Goal: Task Accomplishment & Management: Manage account settings

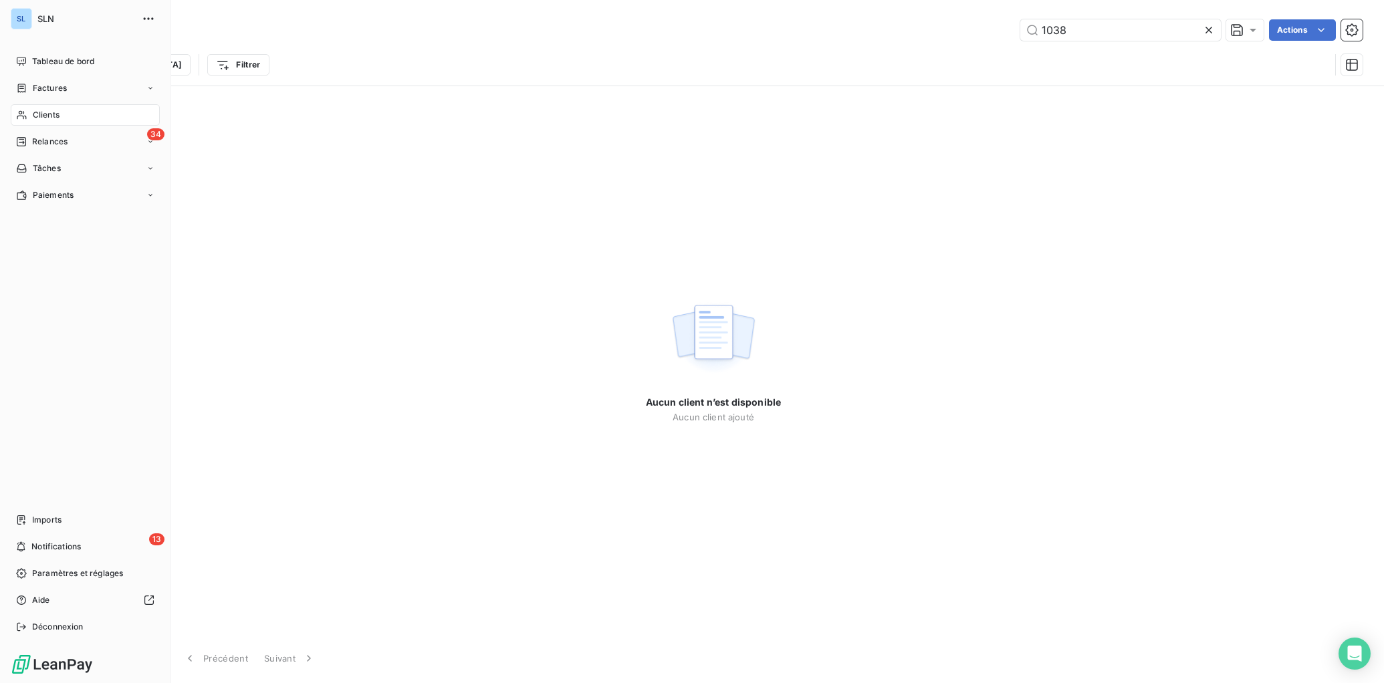
click at [53, 104] on div "Clients" at bounding box center [85, 114] width 149 height 21
click at [44, 116] on span "Clients" at bounding box center [46, 115] width 27 height 12
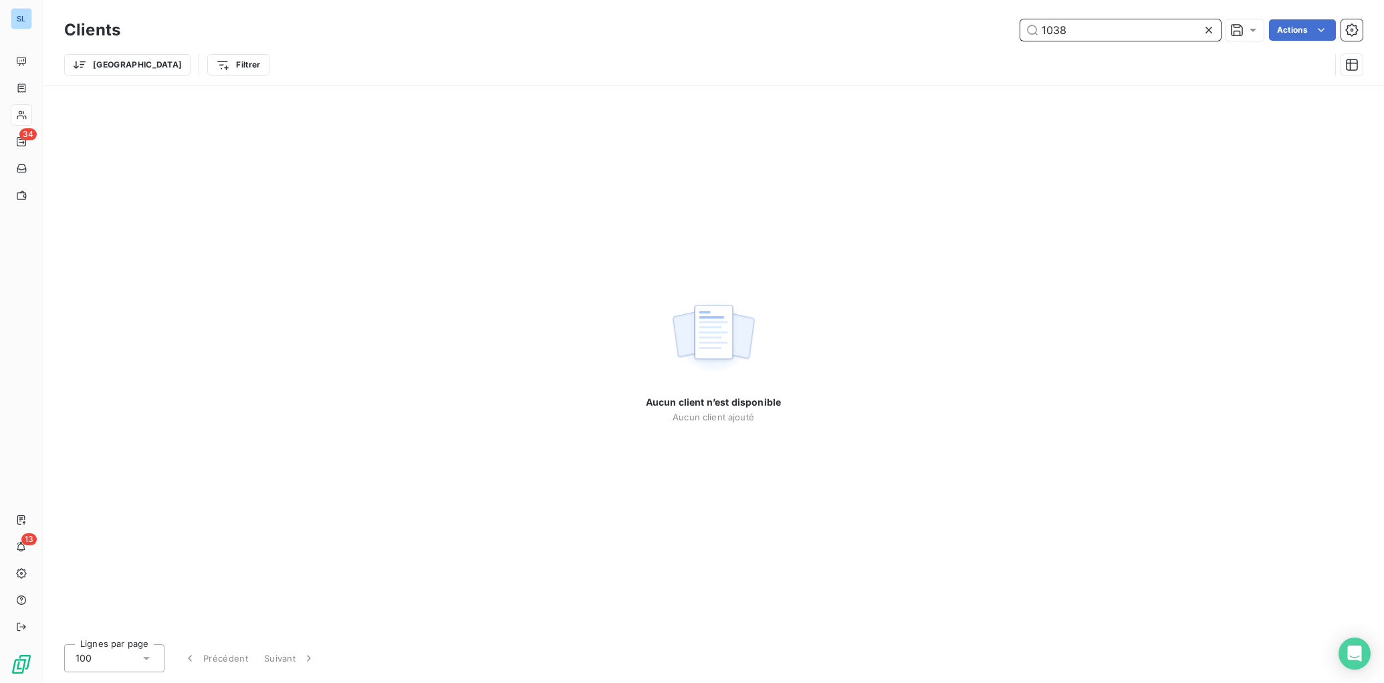
drag, startPoint x: 1103, startPoint y: 34, endPoint x: 868, endPoint y: 8, distance: 236.8
click at [873, 9] on div "Clients 1038 Actions Trier Filtrer" at bounding box center [713, 43] width 1341 height 86
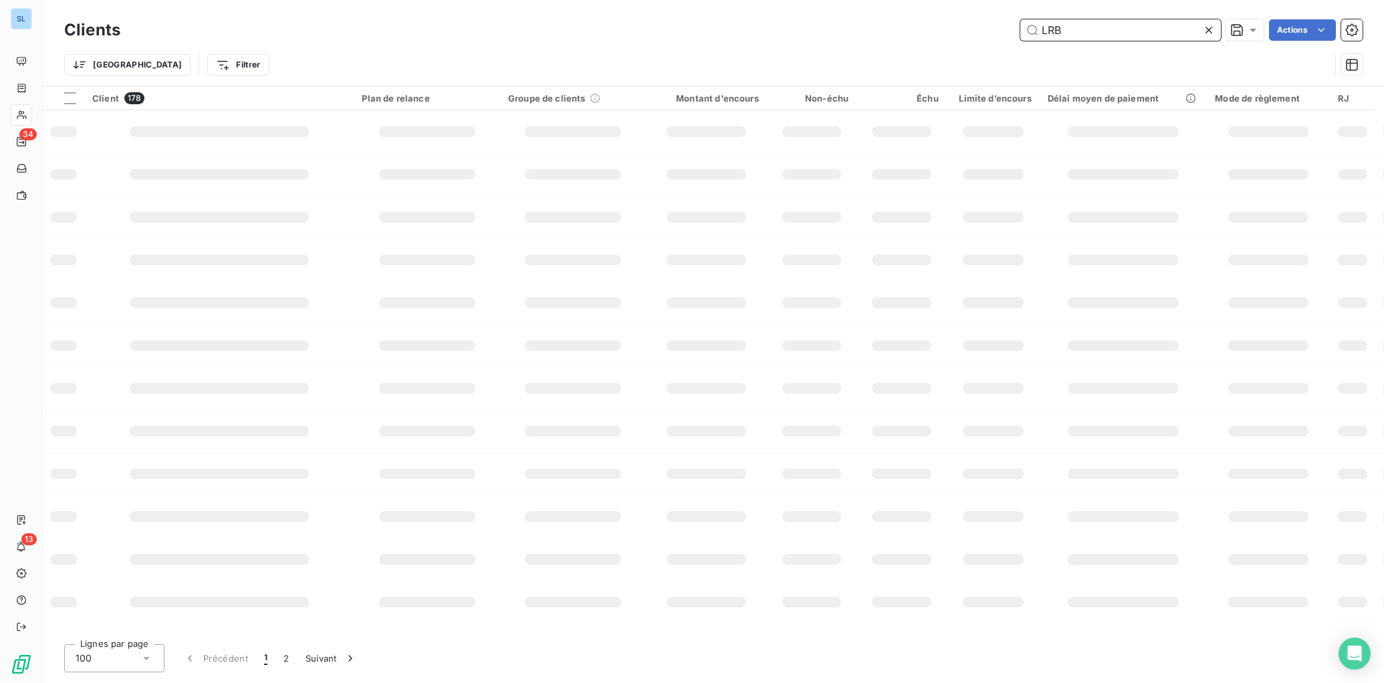
type input "LRB"
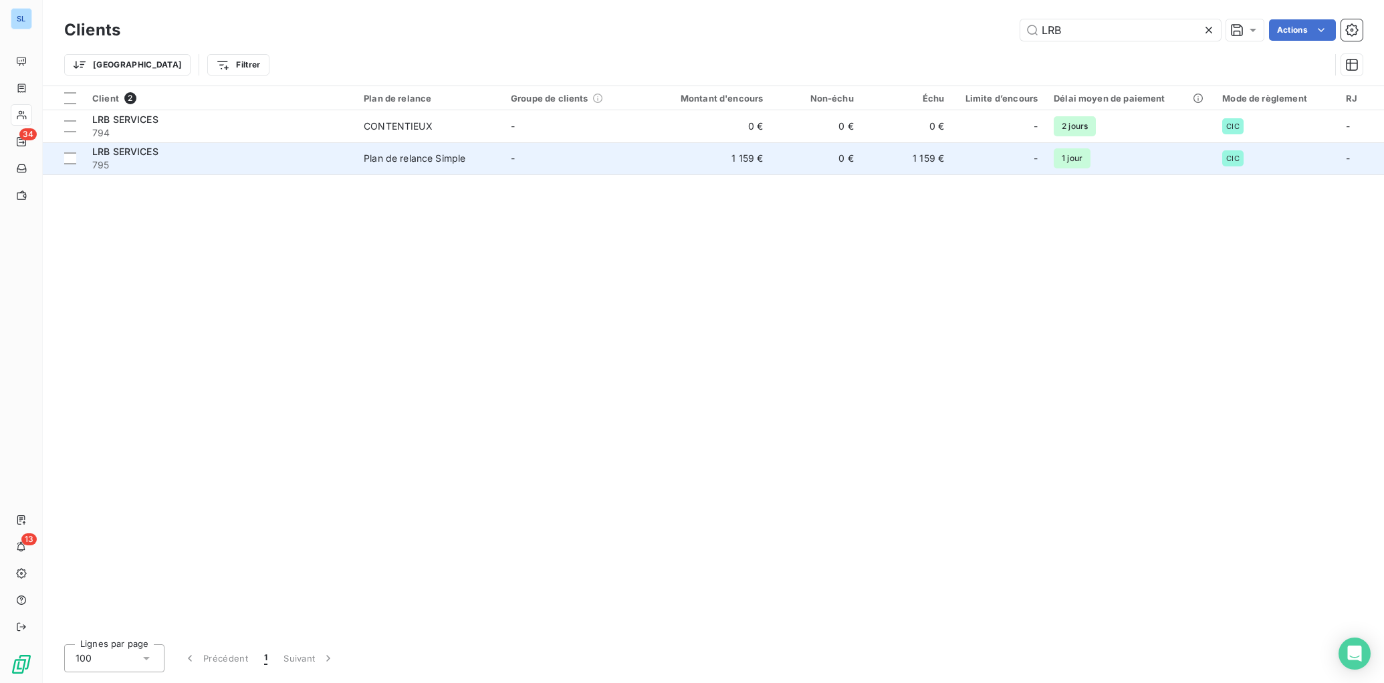
click at [417, 170] on td "Plan de relance Simple" at bounding box center [429, 158] width 147 height 32
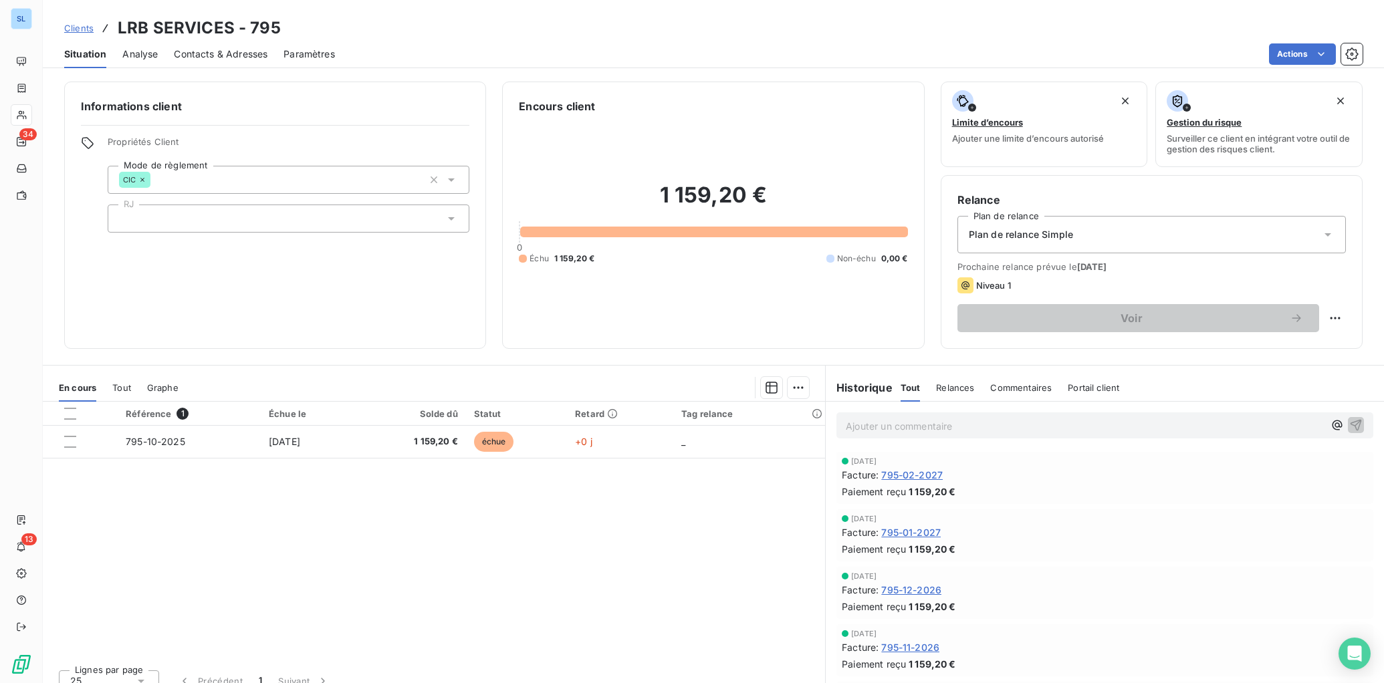
click at [951, 388] on span "Relances" at bounding box center [955, 387] width 38 height 11
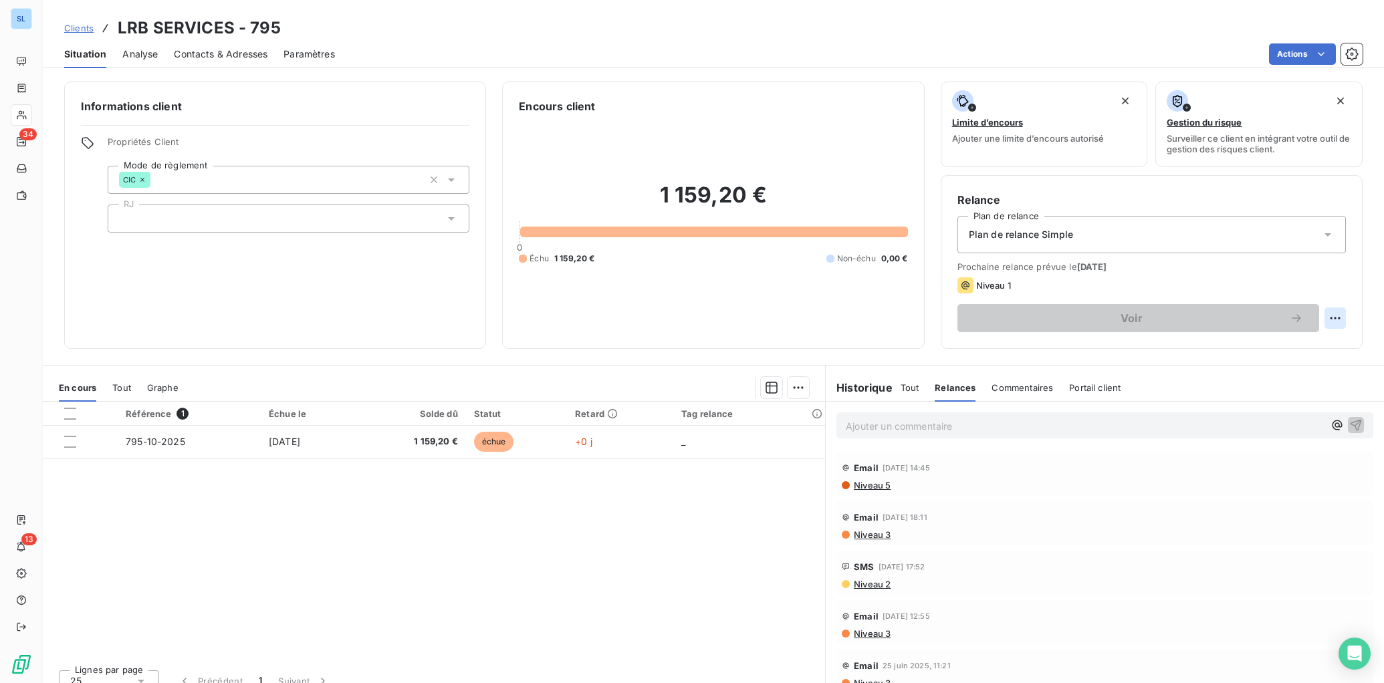
click at [1332, 320] on html "SL 34 13 Clients LRB SERVICES - 795 Situation Analyse Contacts & Adresses Param…" at bounding box center [692, 341] width 1384 height 683
click at [1264, 353] on div "Replanifier cette action" at bounding box center [1280, 347] width 120 height 21
select select "9"
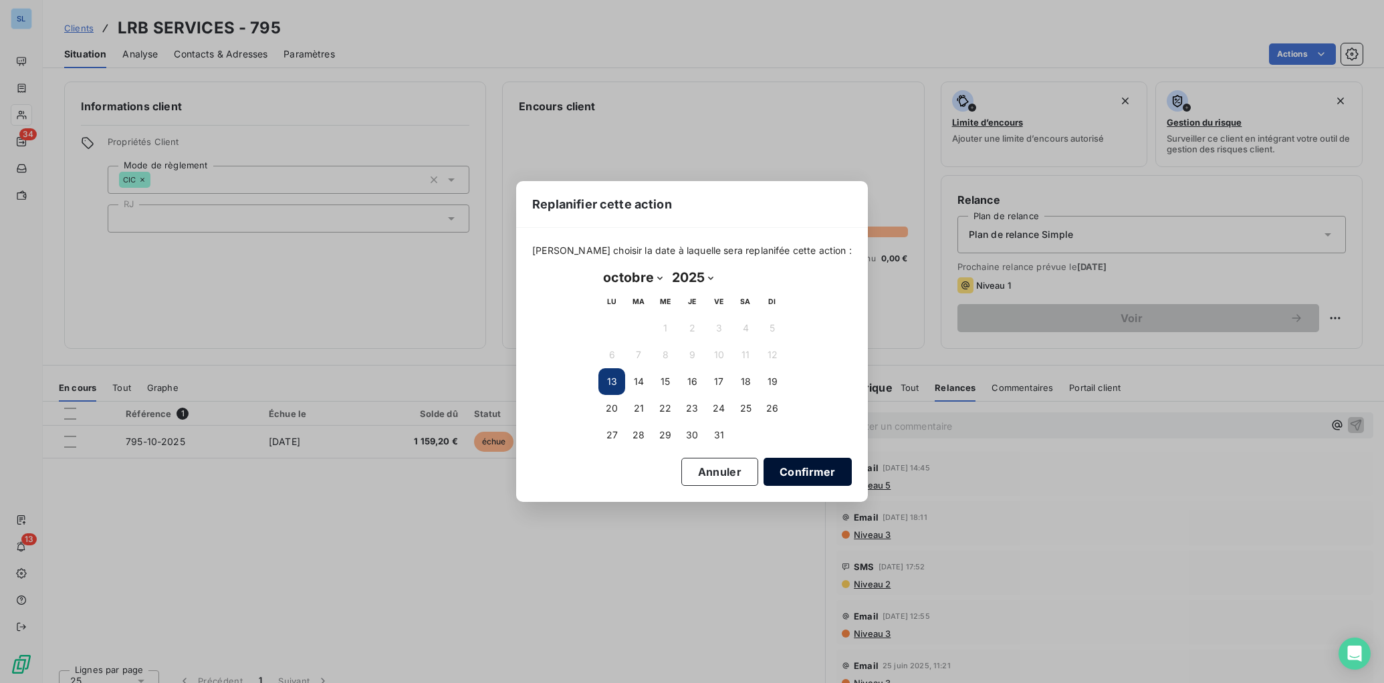
click at [785, 473] on button "Confirmer" at bounding box center [808, 472] width 88 height 28
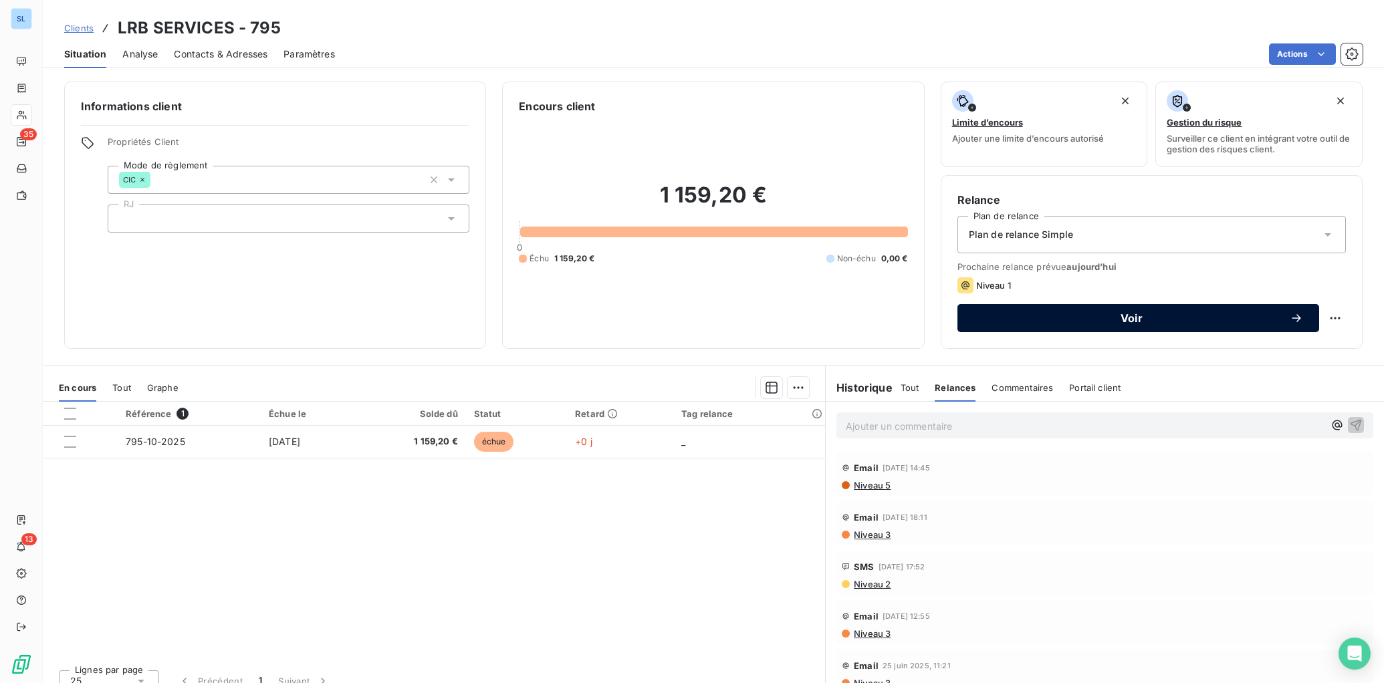
click at [1016, 320] on span "Voir" at bounding box center [1131, 318] width 316 height 11
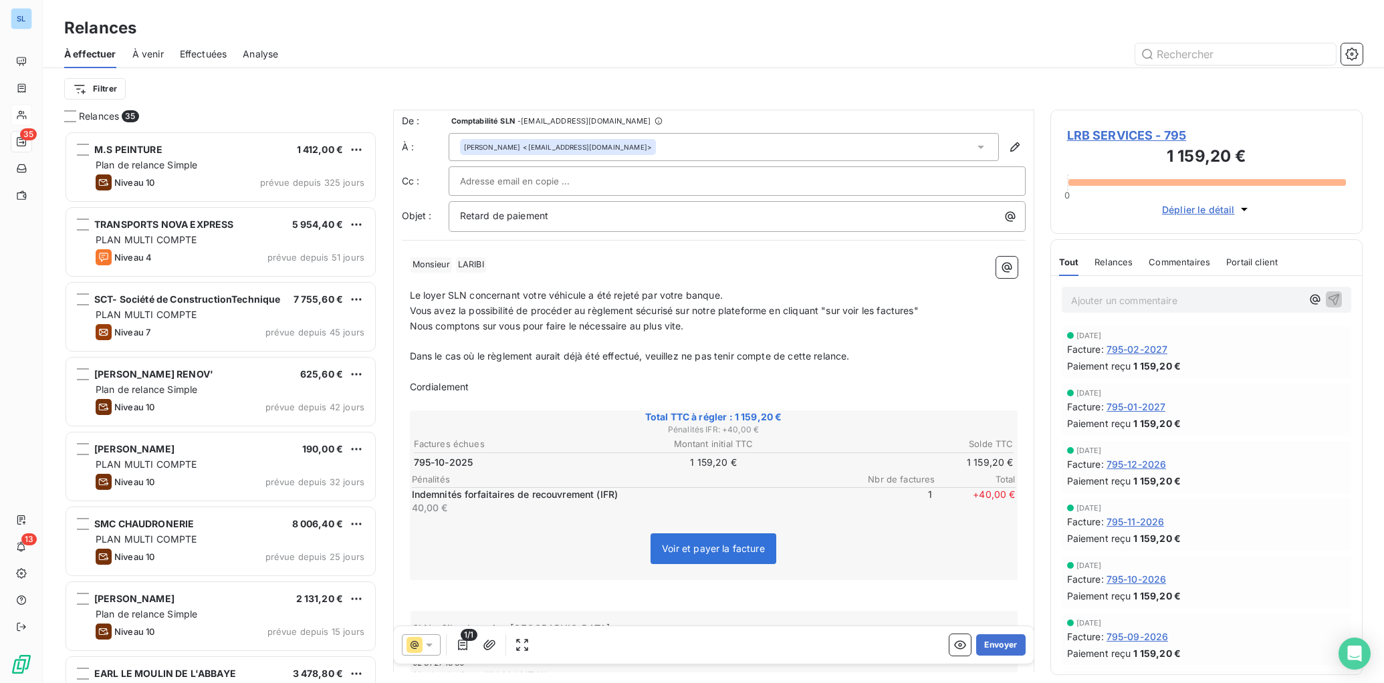
scroll to position [20, 0]
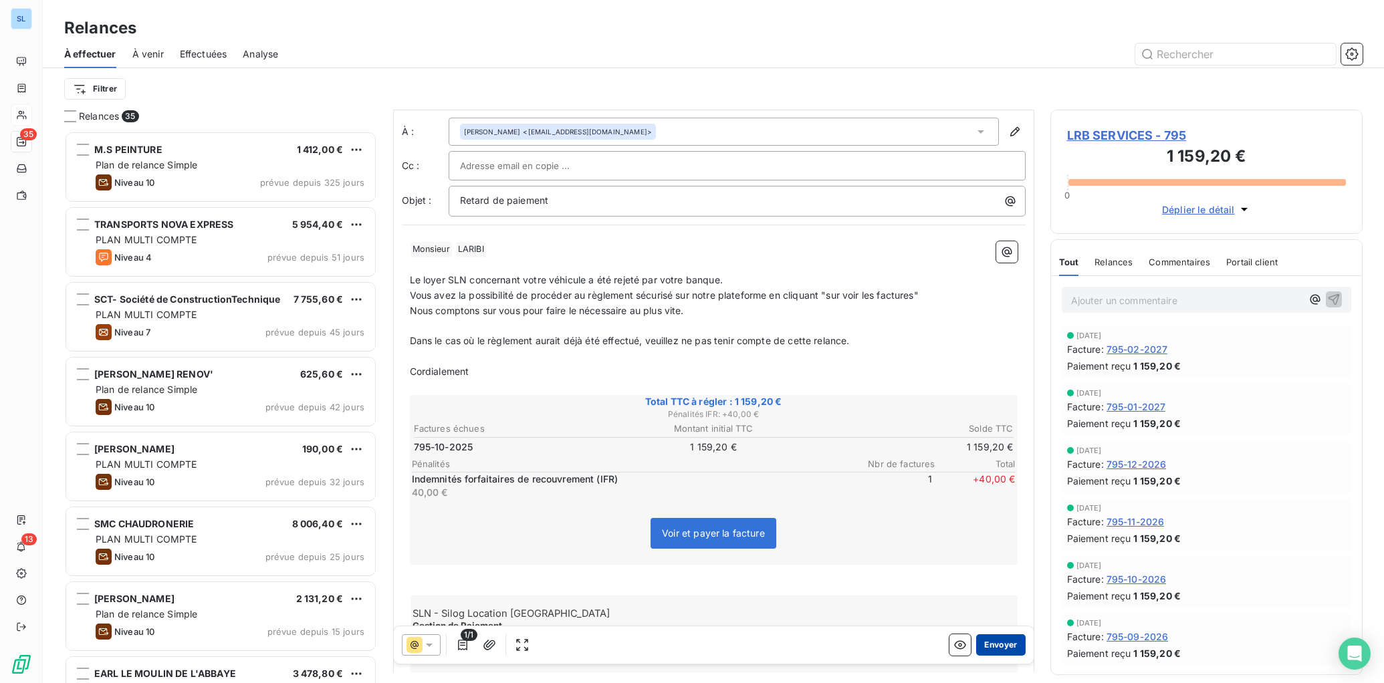
click at [998, 647] on button "Envoyer" at bounding box center [1000, 644] width 49 height 21
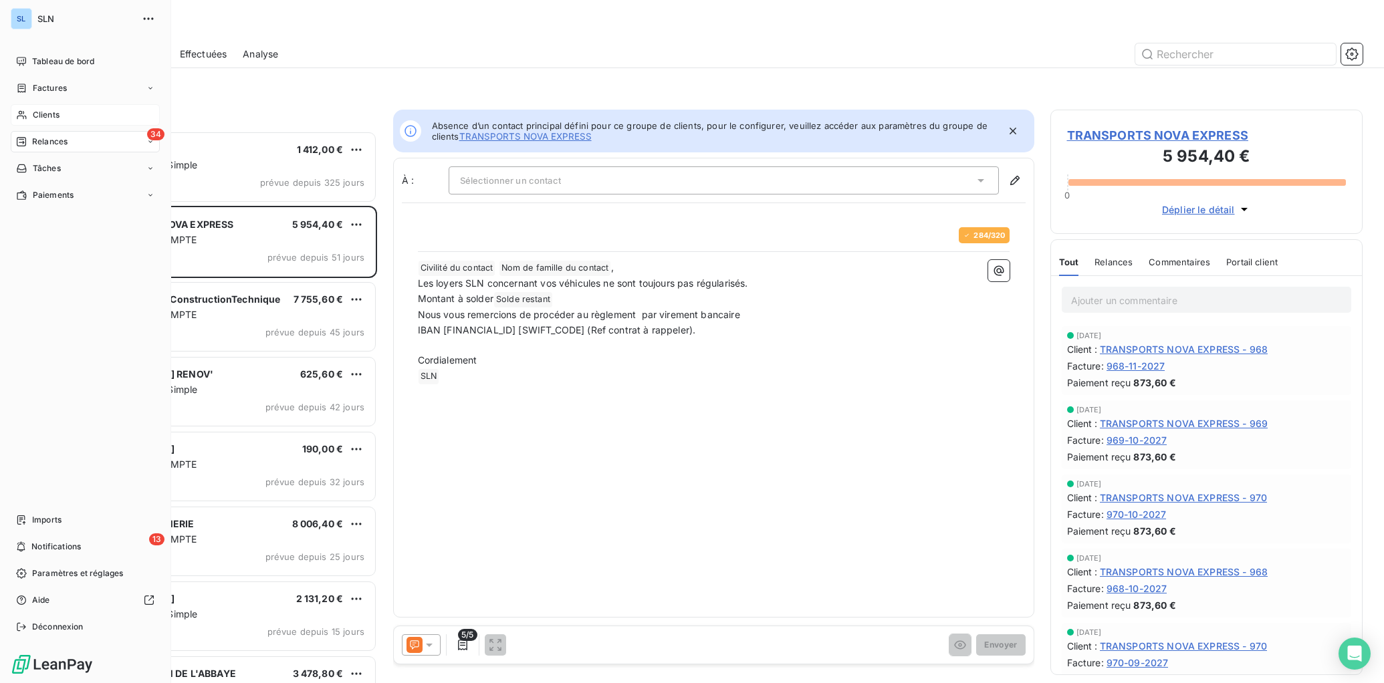
drag, startPoint x: 39, startPoint y: 118, endPoint x: 61, endPoint y: 121, distance: 21.7
click at [39, 117] on span "Clients" at bounding box center [46, 115] width 27 height 12
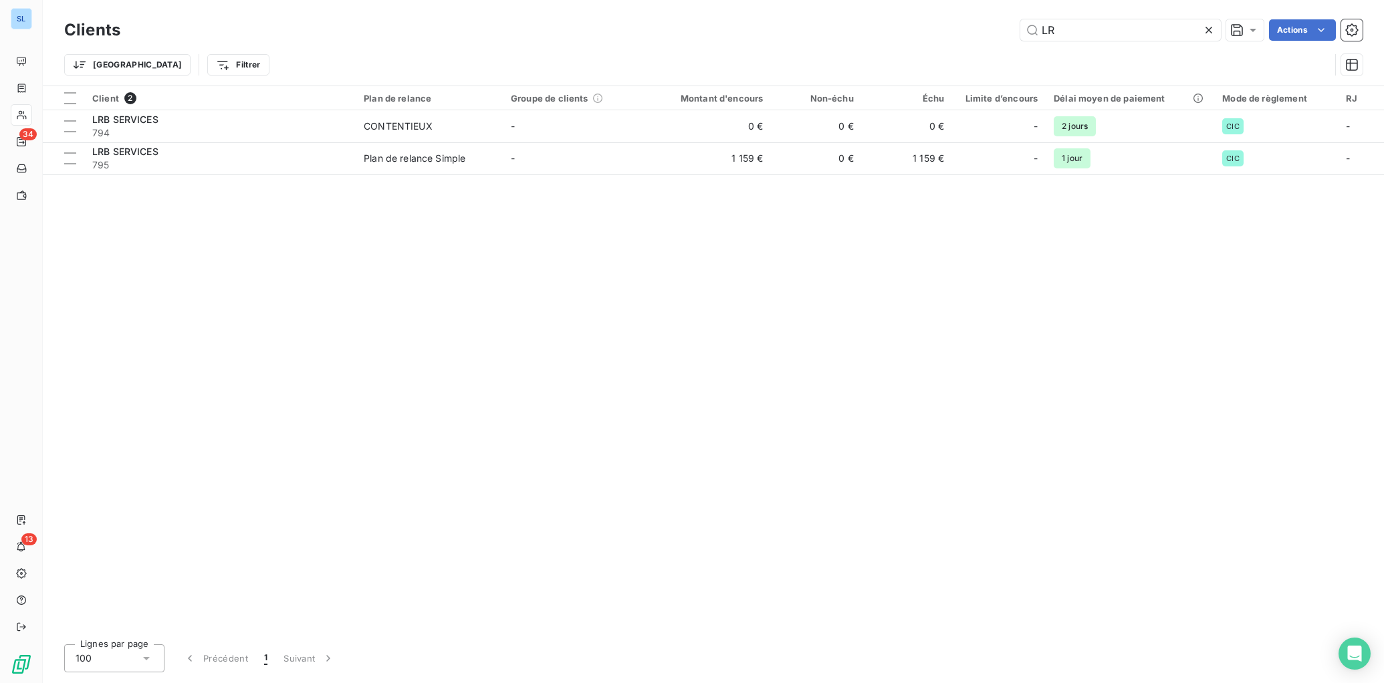
type input "L"
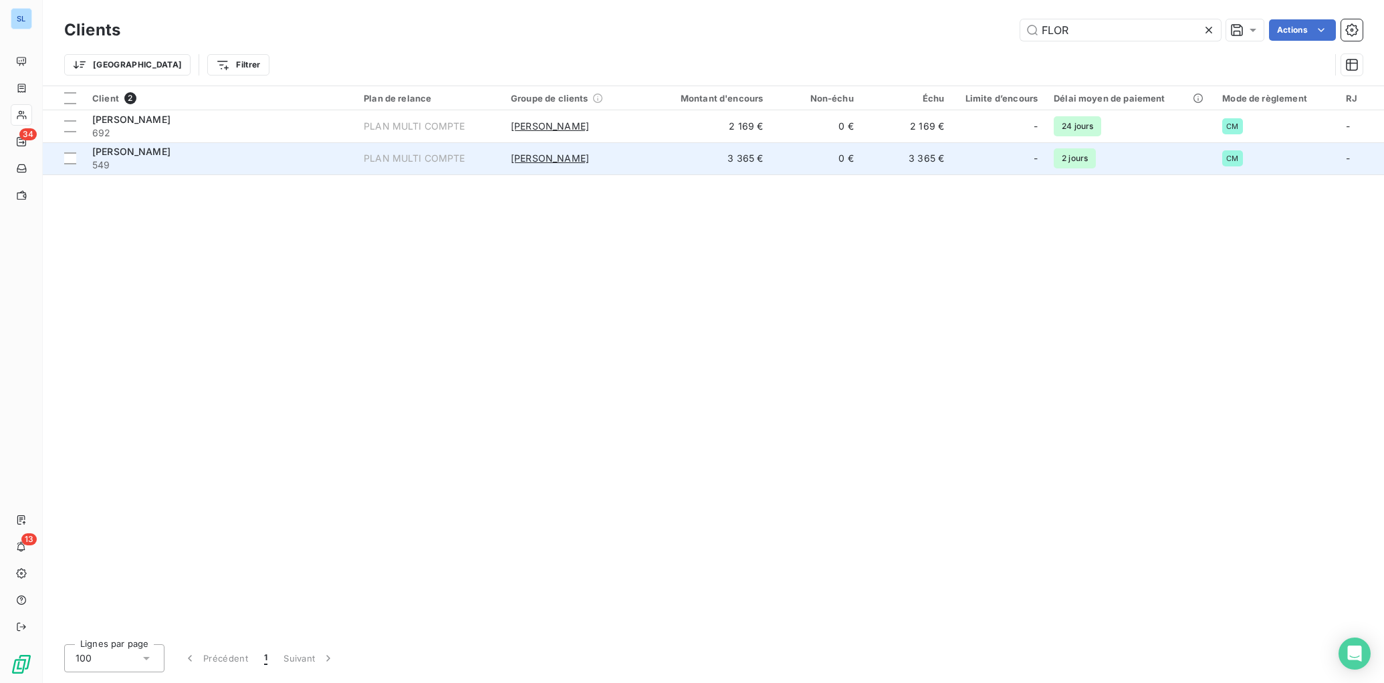
type input "FLOR"
click at [207, 161] on span "549" at bounding box center [219, 164] width 255 height 13
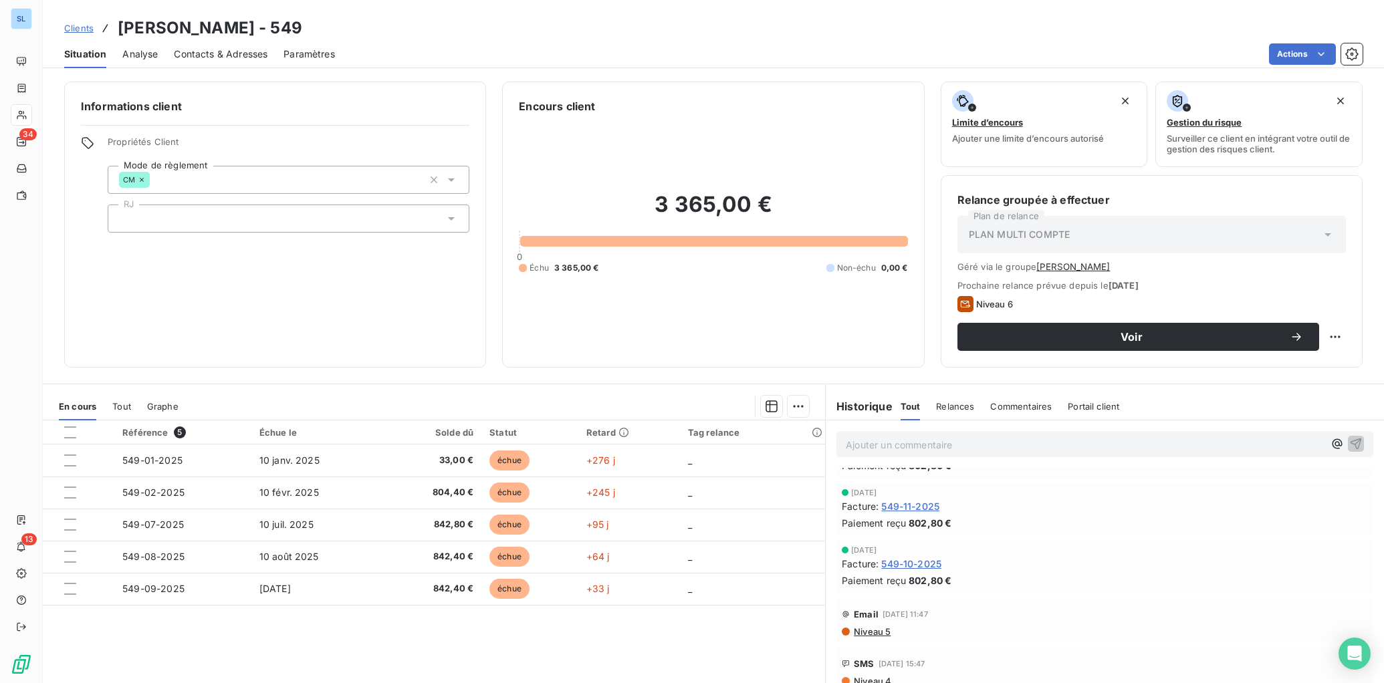
scroll to position [325, 0]
click at [919, 571] on span "549-10-2025" at bounding box center [911, 571] width 60 height 14
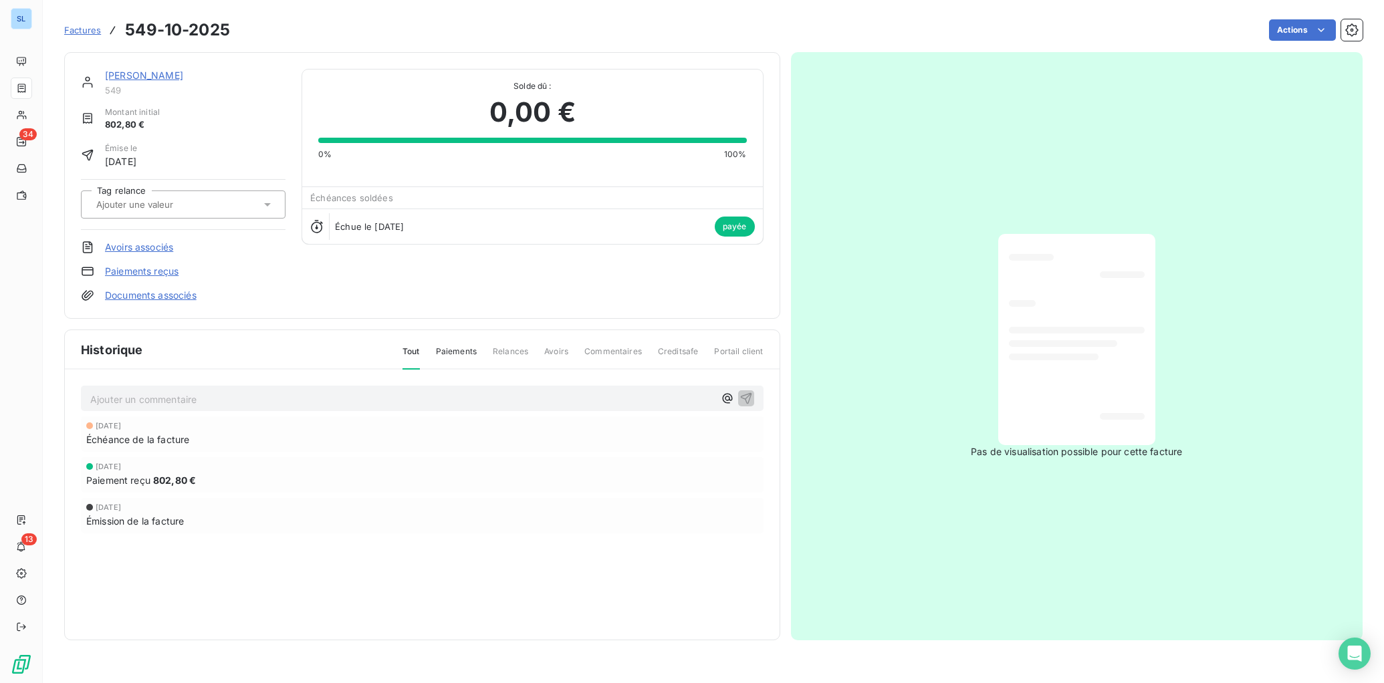
click at [159, 271] on link "Paiements reçus" at bounding box center [142, 271] width 74 height 13
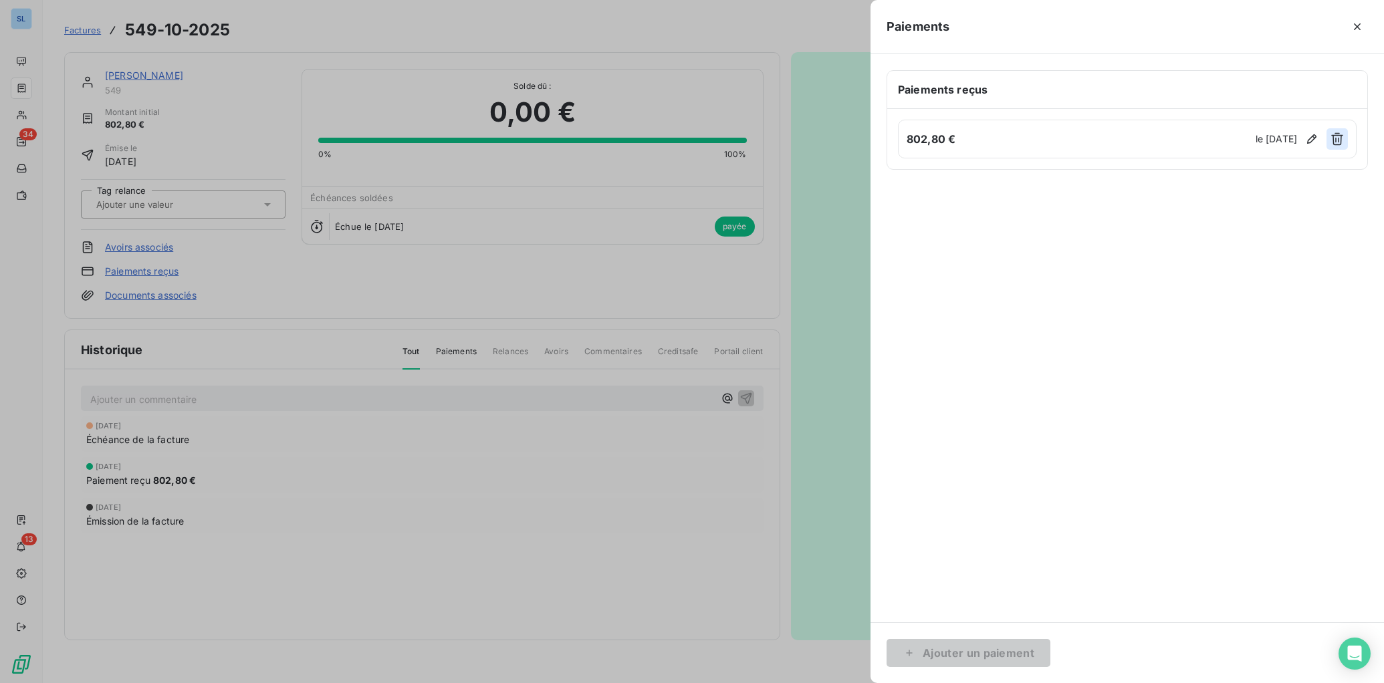
click at [1341, 141] on icon "button" at bounding box center [1337, 139] width 12 height 13
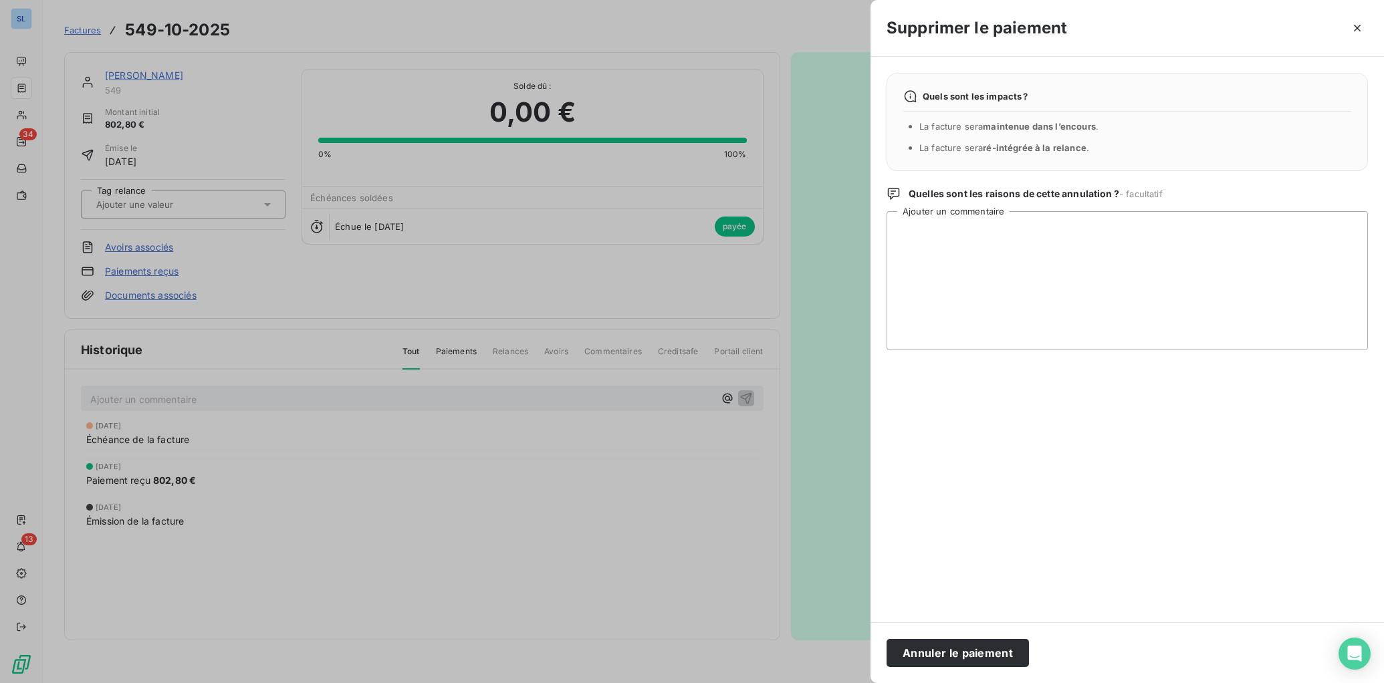
drag, startPoint x: 976, startPoint y: 654, endPoint x: 903, endPoint y: 642, distance: 74.5
click at [976, 654] on button "Annuler le paiement" at bounding box center [958, 653] width 142 height 28
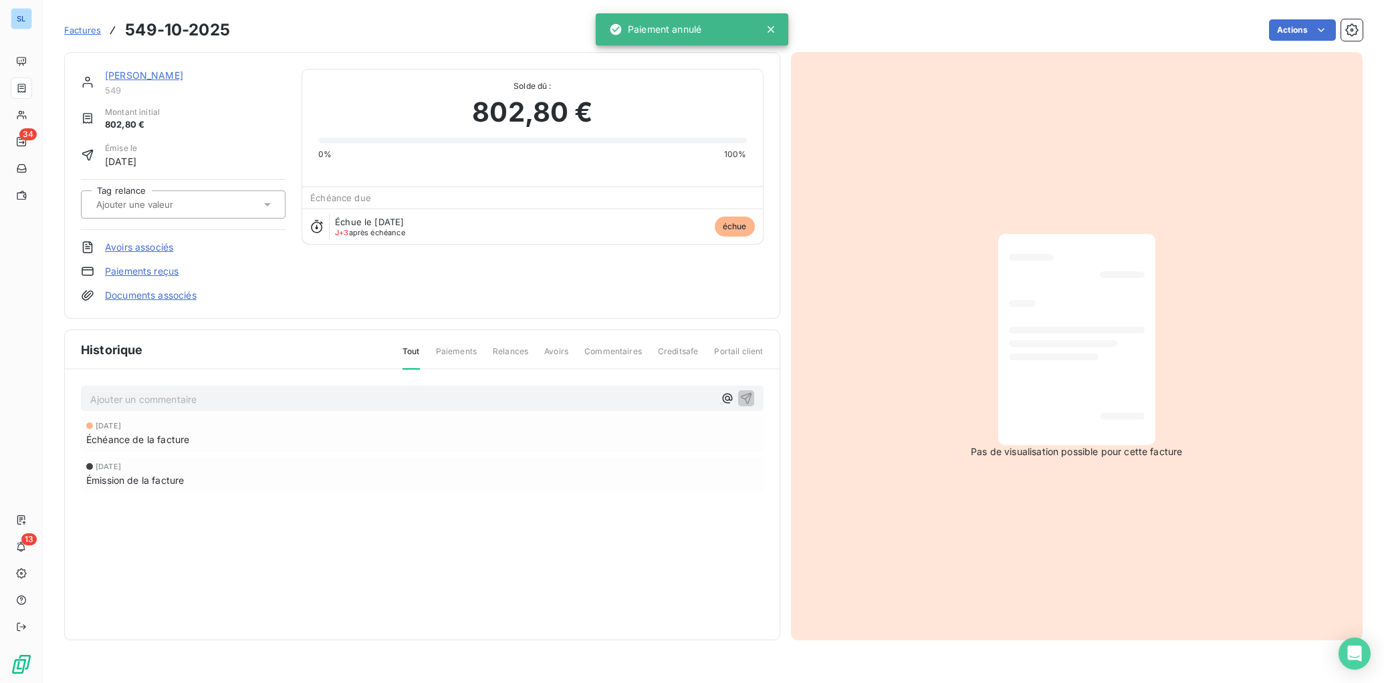
drag, startPoint x: 147, startPoint y: 70, endPoint x: 154, endPoint y: 74, distance: 7.8
click at [147, 70] on link "[PERSON_NAME]" at bounding box center [144, 75] width 78 height 11
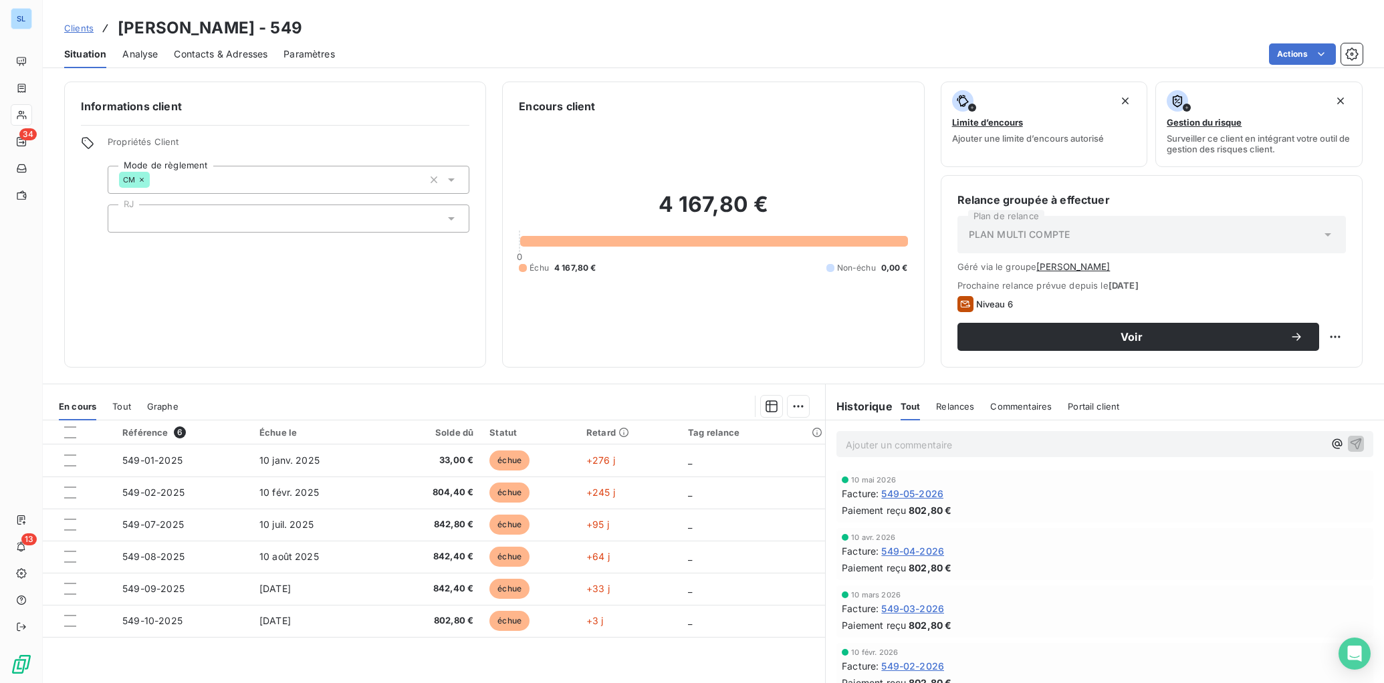
click at [1001, 411] on span "Commentaires" at bounding box center [1021, 406] width 62 height 11
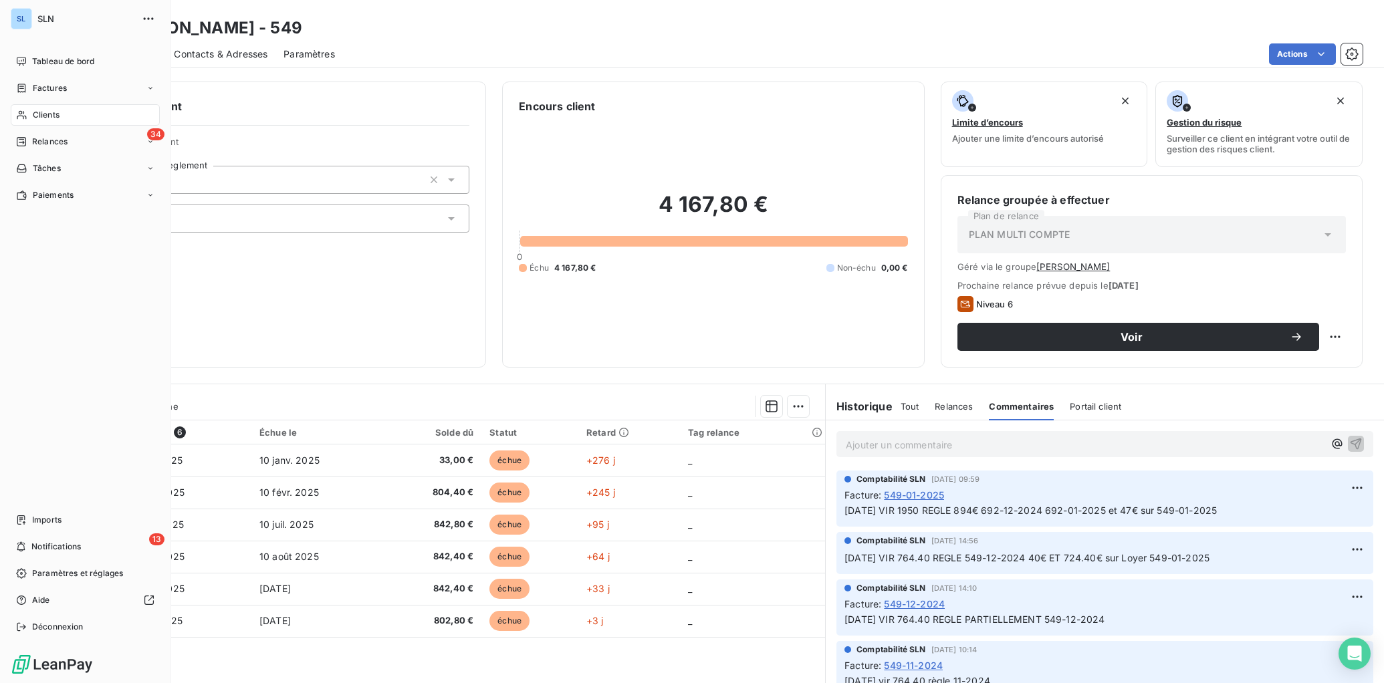
drag, startPoint x: 33, startPoint y: 120, endPoint x: 117, endPoint y: 103, distance: 85.9
click at [33, 120] on span "Clients" at bounding box center [46, 115] width 27 height 12
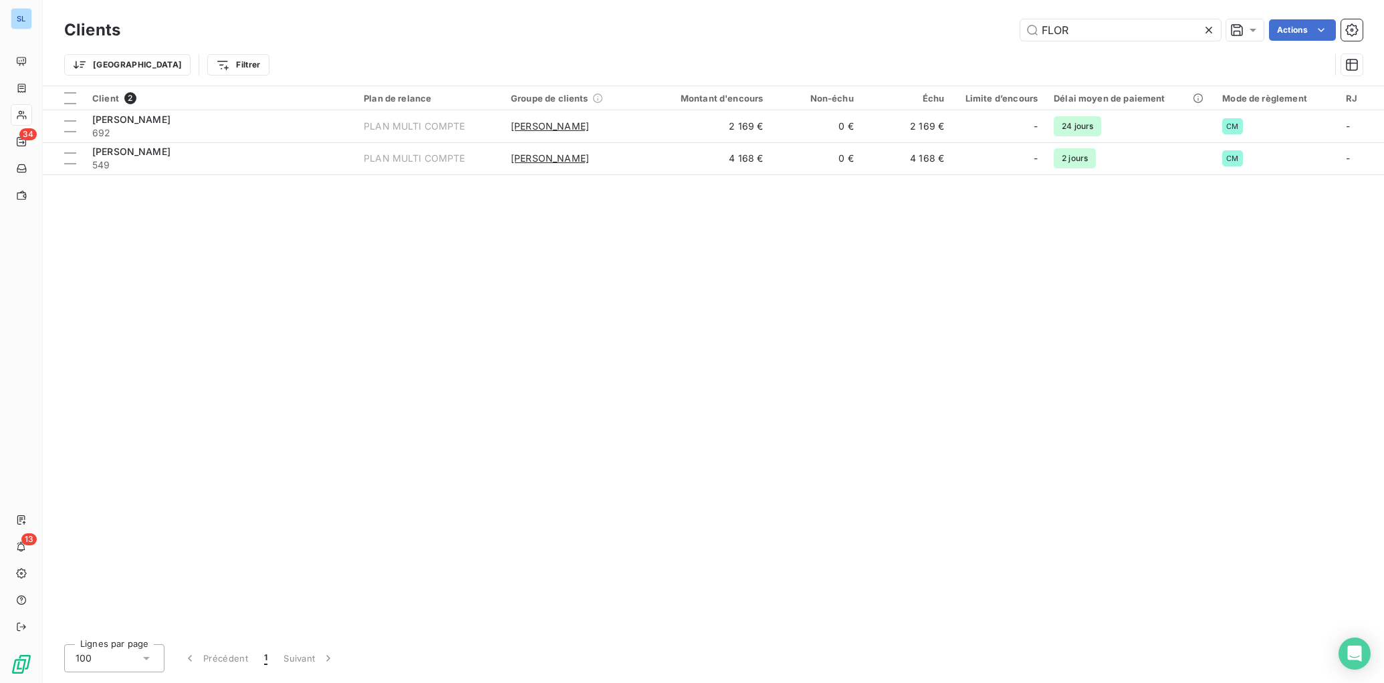
drag, startPoint x: 1104, startPoint y: 33, endPoint x: 911, endPoint y: 20, distance: 193.0
click at [911, 20] on div "FLOR Actions" at bounding box center [749, 29] width 1226 height 21
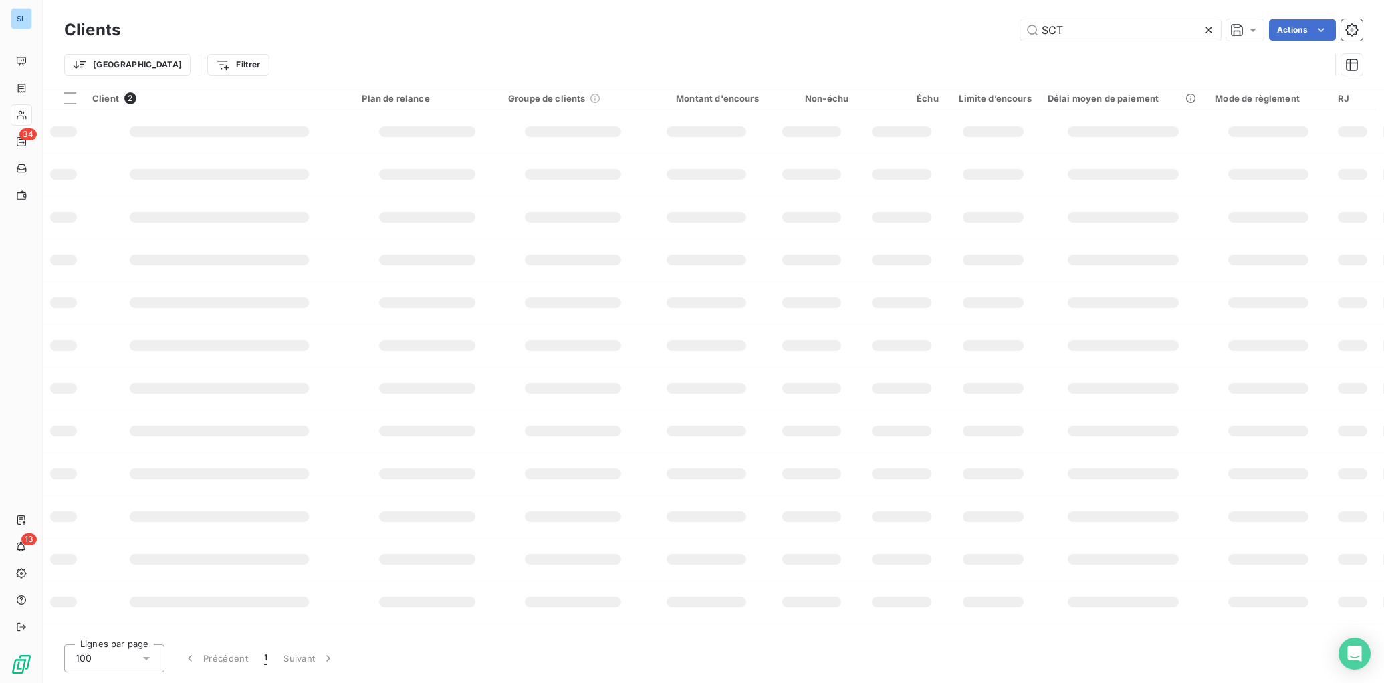
type input "SCT"
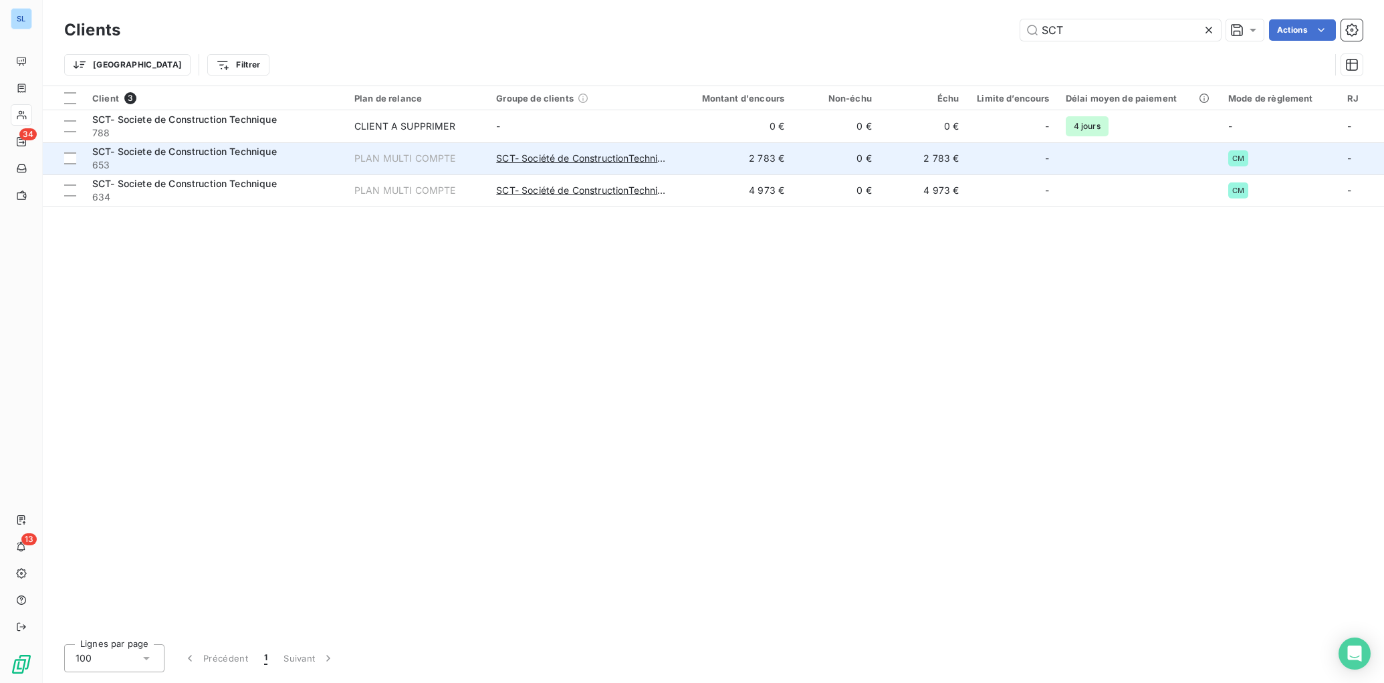
drag, startPoint x: 202, startPoint y: 164, endPoint x: 209, endPoint y: 168, distance: 8.1
click at [202, 164] on span "653" at bounding box center [215, 164] width 246 height 13
